Goal: Task Accomplishment & Management: Complete application form

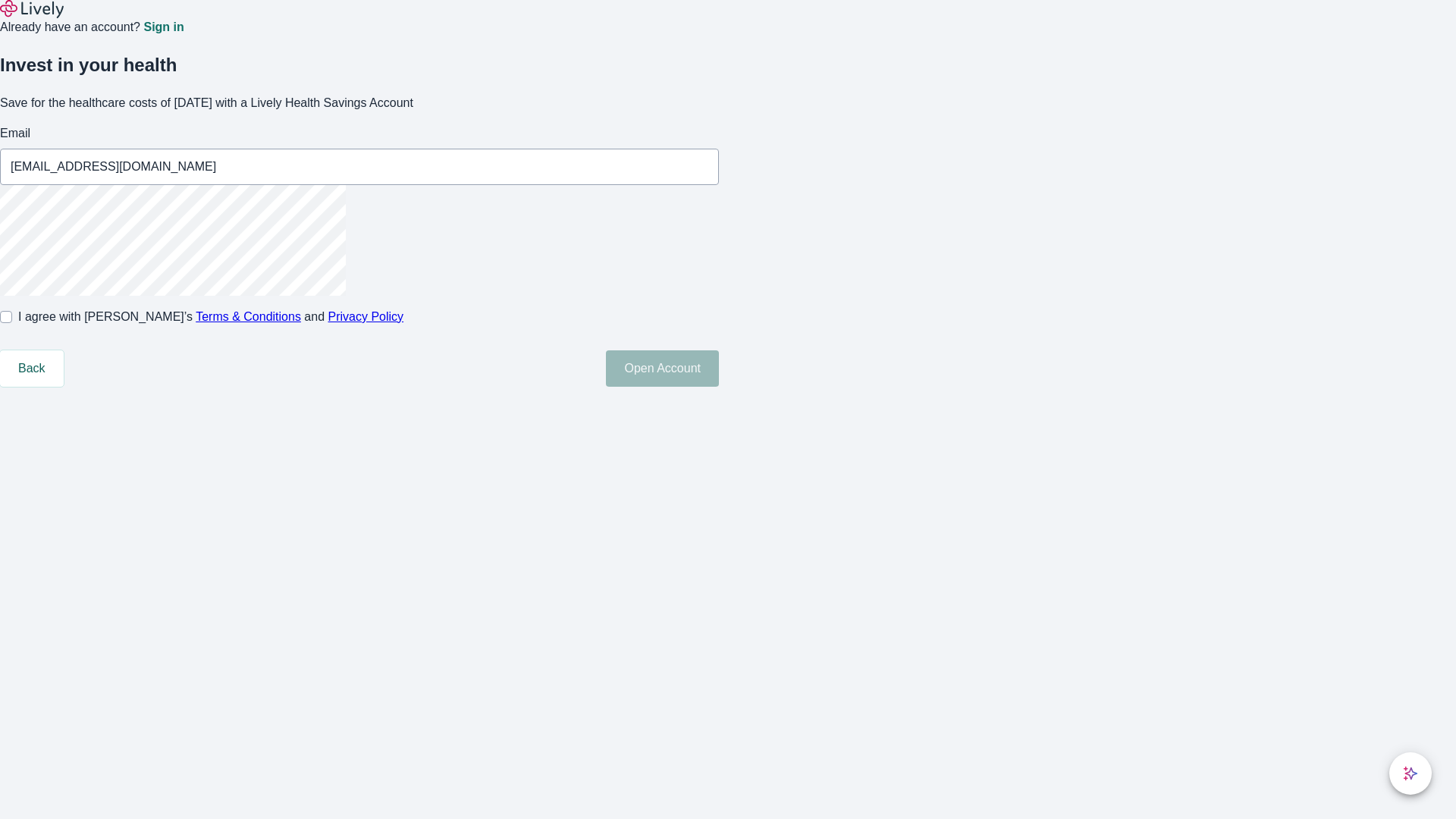
click at [12, 323] on input "I agree with Lively’s Terms & Conditions and Privacy Policy" at bounding box center [6, 317] width 12 height 12
checkbox input "true"
click at [719, 387] on button "Open Account" at bounding box center [662, 369] width 113 height 37
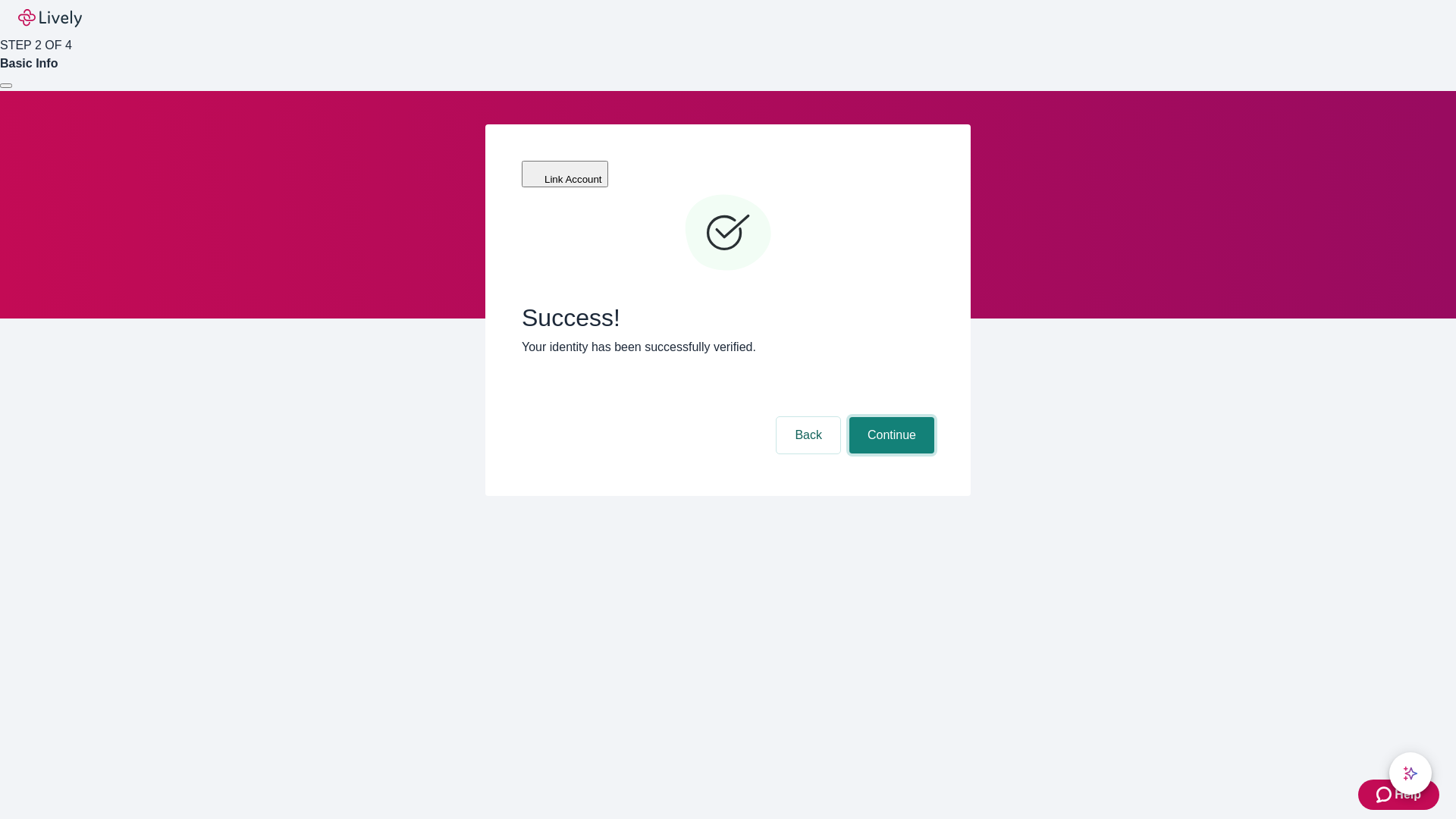
click at [890, 417] on button "Continue" at bounding box center [891, 435] width 85 height 37
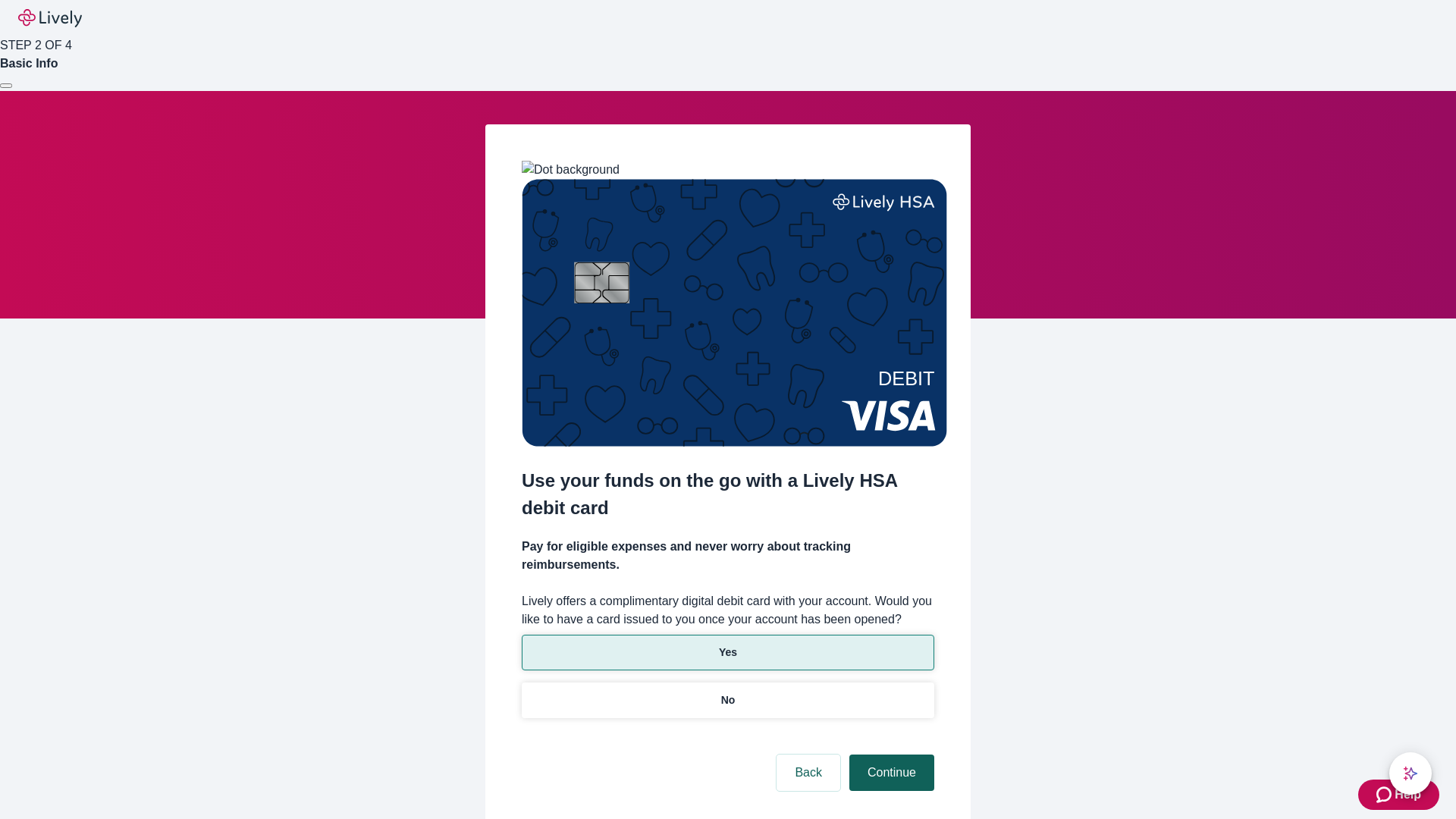
click at [727, 692] on p "No" at bounding box center [729, 700] width 15 height 16
click at [890, 755] on button "Continue" at bounding box center [891, 773] width 85 height 37
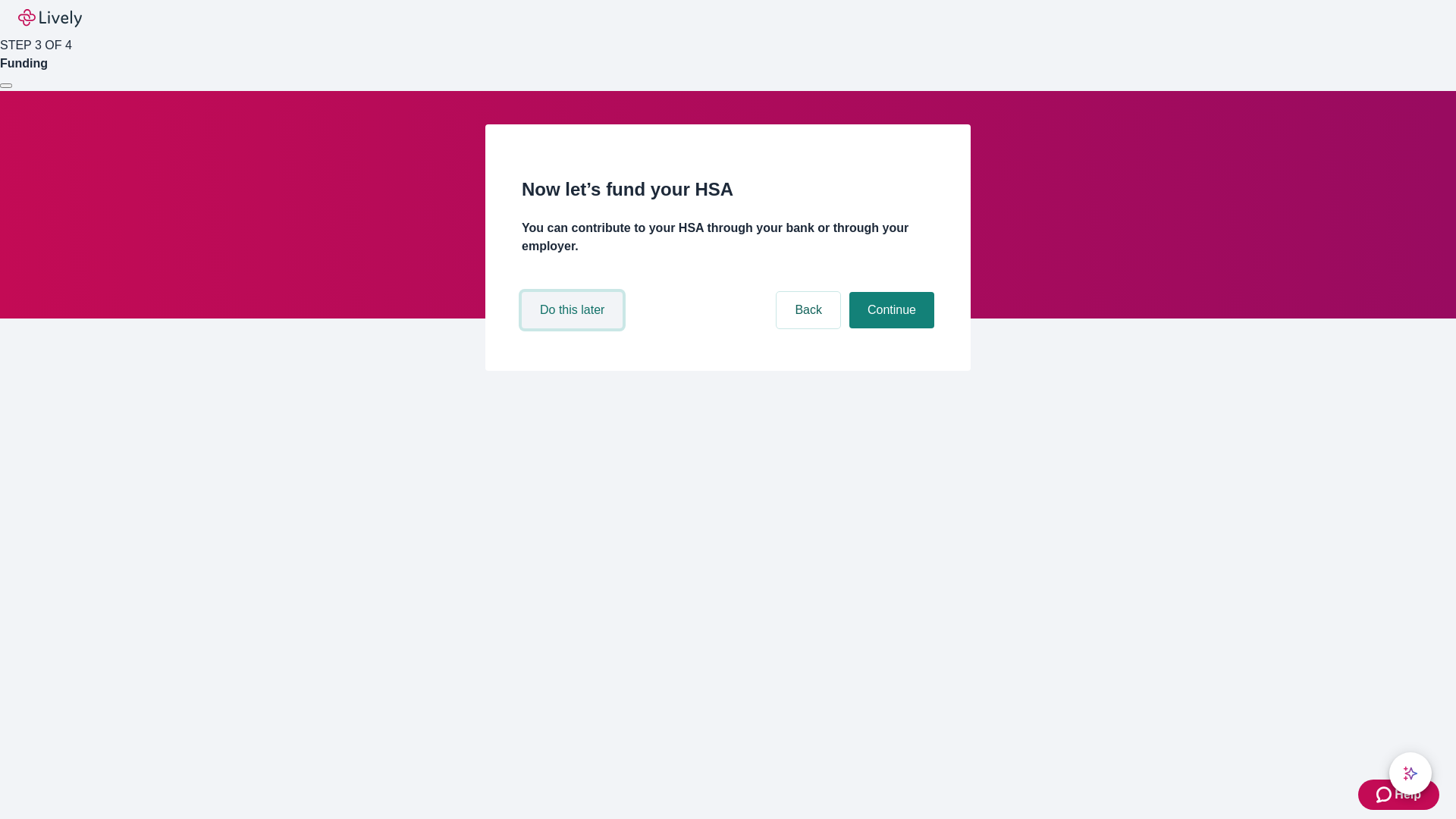
click at [574, 329] on button "Do this later" at bounding box center [572, 310] width 101 height 37
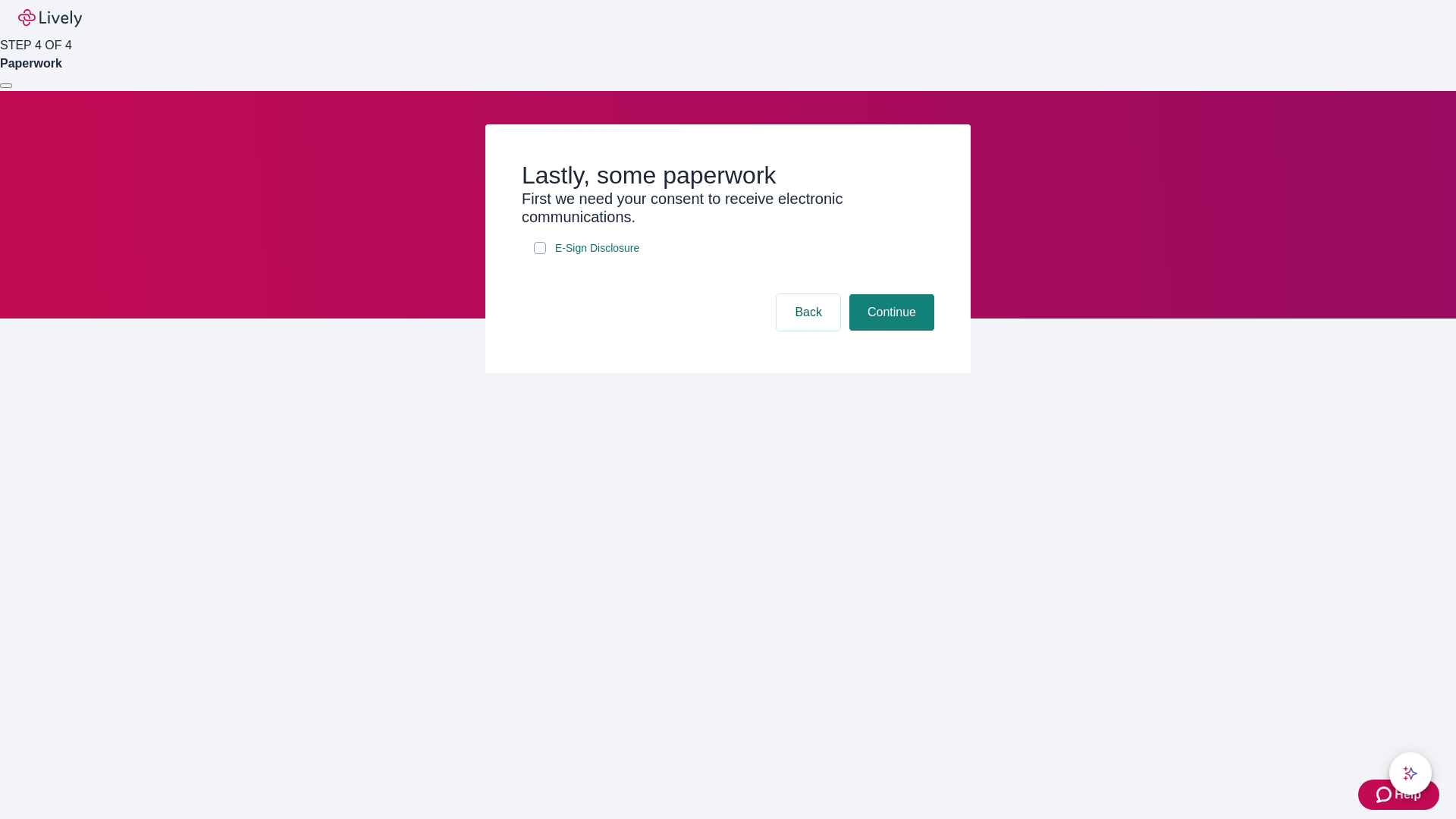
click at [540, 254] on input "E-Sign Disclosure" at bounding box center [540, 248] width 12 height 12
checkbox input "true"
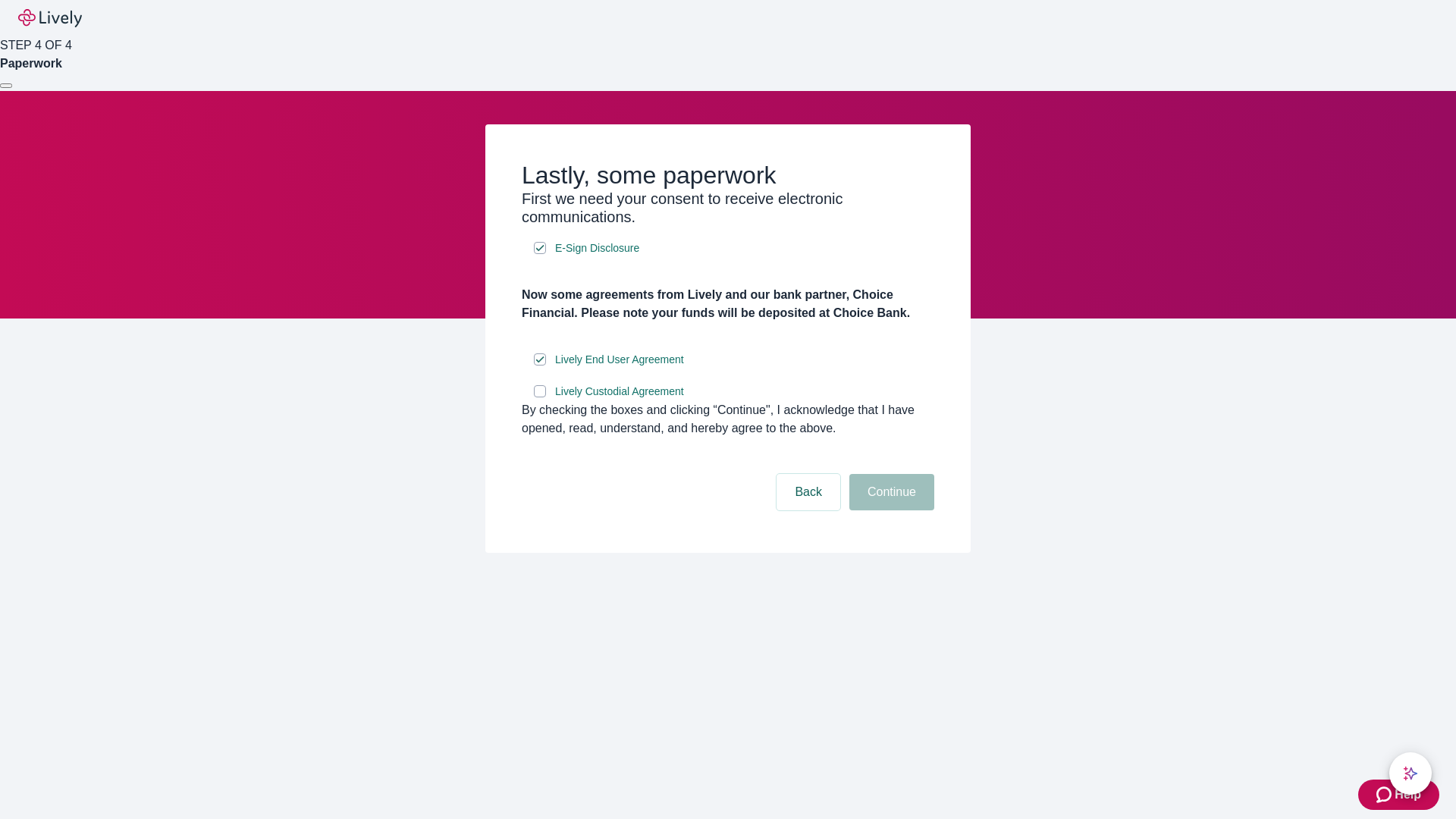
click at [540, 398] on input "Lively Custodial Agreement" at bounding box center [540, 391] width 12 height 12
checkbox input "true"
click at [890, 510] on button "Continue" at bounding box center [891, 492] width 85 height 37
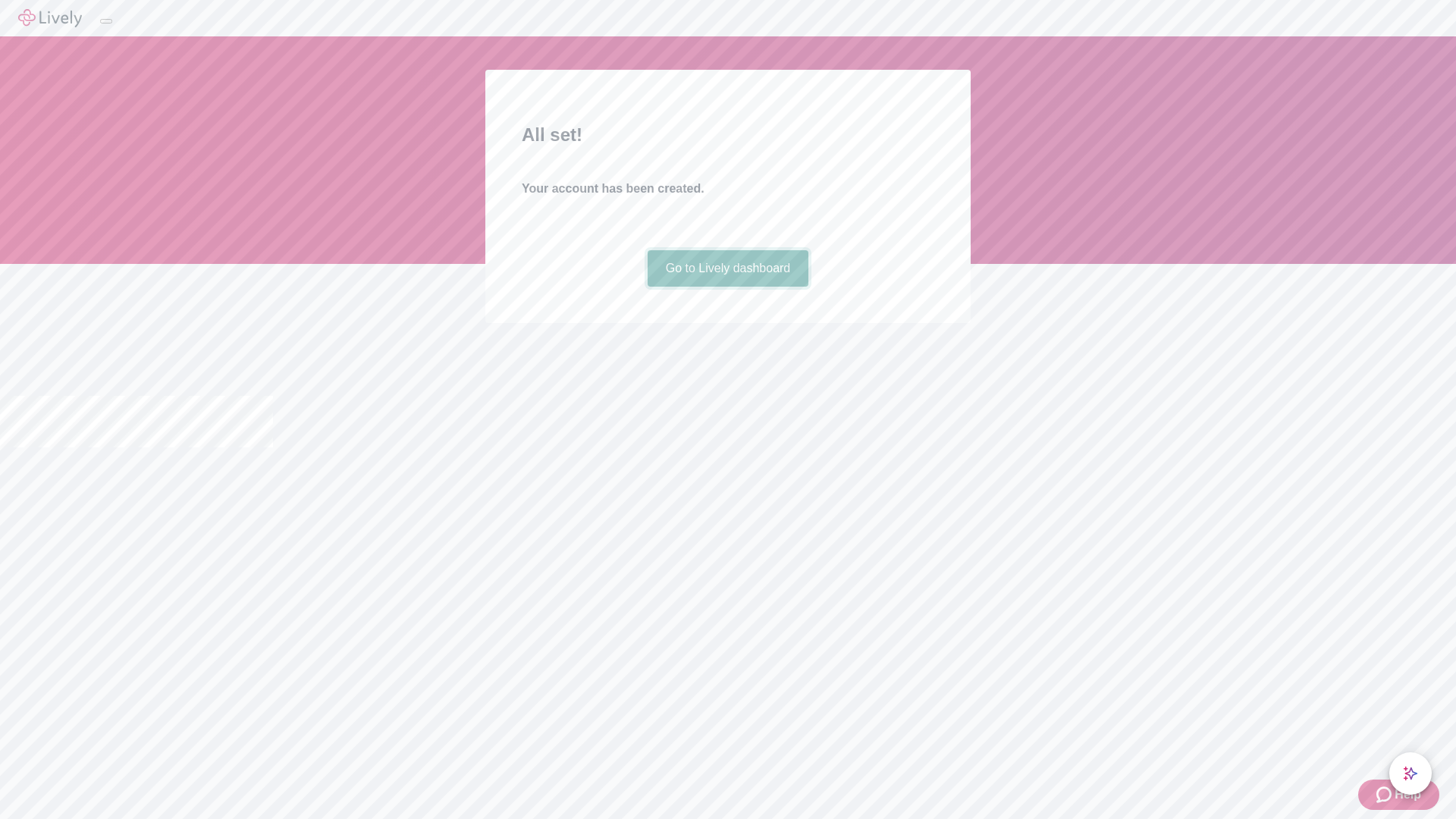
click at [727, 286] on link "Go to Lively dashboard" at bounding box center [728, 269] width 162 height 37
